Goal: Task Accomplishment & Management: Use online tool/utility

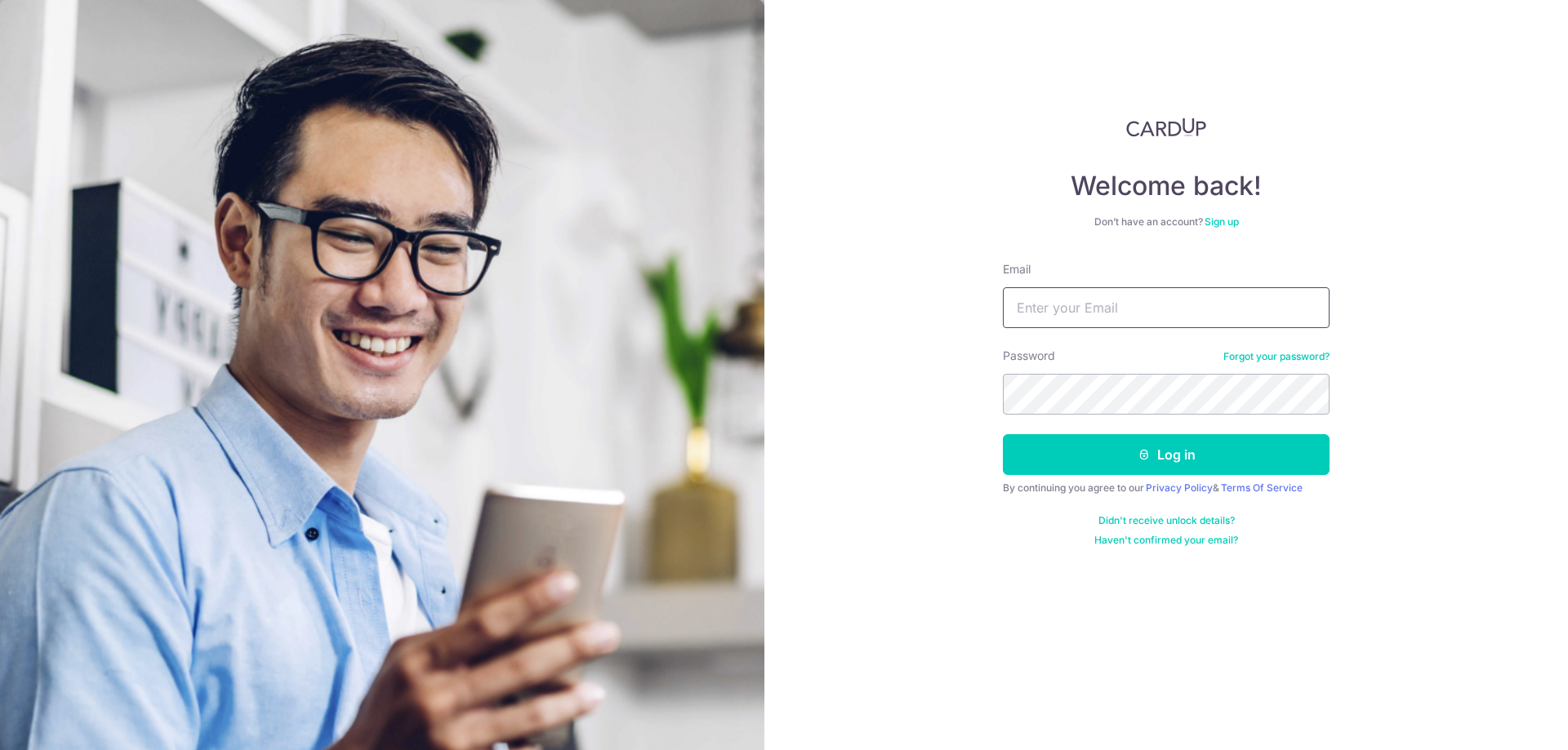
click at [1065, 300] on input "Email" at bounding box center [1166, 308] width 327 height 41
type input "[DOMAIN_NAME][EMAIL_ADDRESS][DOMAIN_NAME]"
click at [889, 328] on div "Welcome back! Don’t have an account? Sign up Email claratan.sc@gmail.com Passwo…" at bounding box center [1166, 375] width 803 height 750
click at [1003, 435] on button "Log in" at bounding box center [1166, 455] width 327 height 41
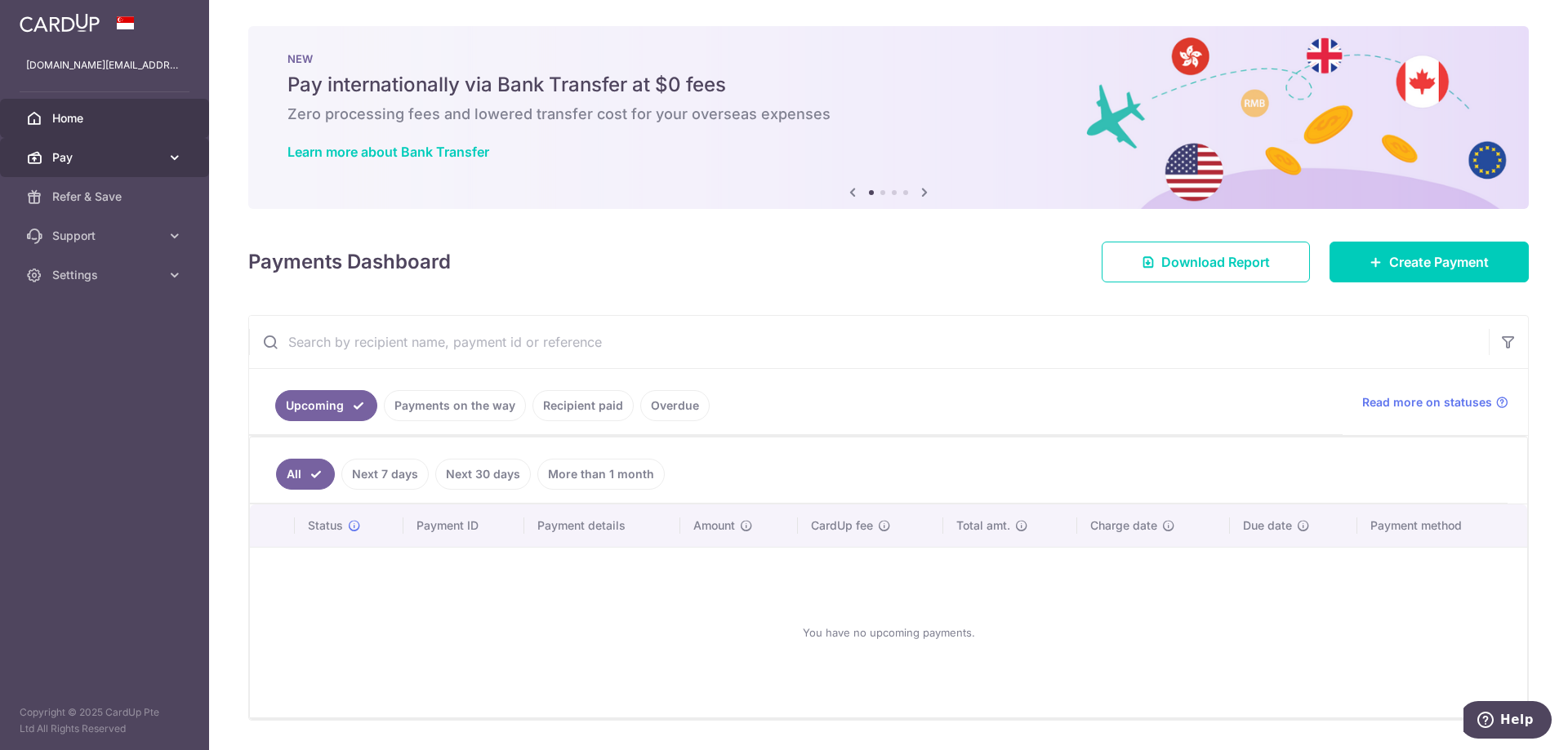
click at [172, 166] on link "Pay" at bounding box center [104, 157] width 209 height 39
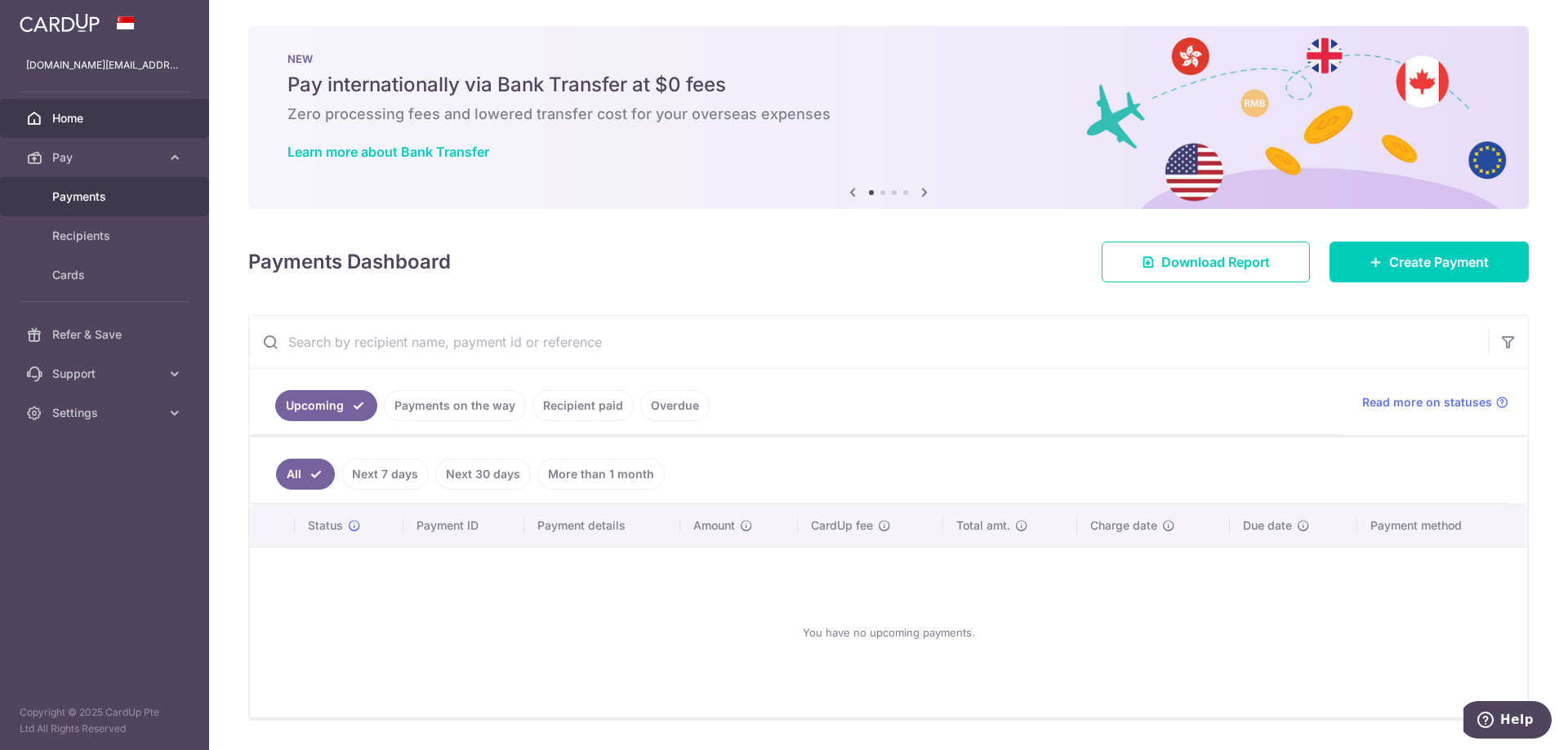
click at [116, 198] on span "Payments" at bounding box center [106, 197] width 108 height 16
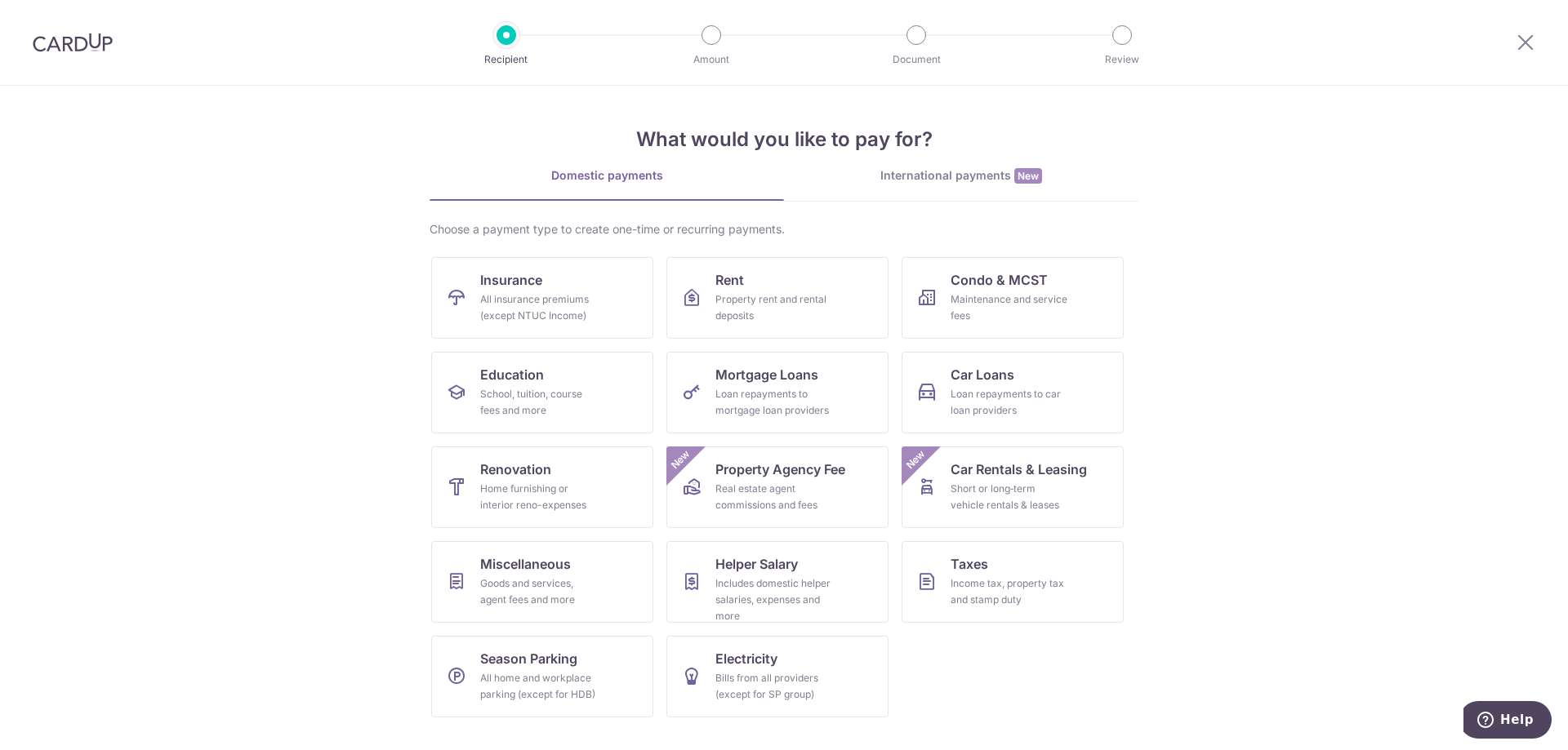
click at [347, 232] on section "What would you like to pay for? Domestic payments International payments New Ch…" at bounding box center [784, 418] width 1568 height 665
